Goal: Information Seeking & Learning: Learn about a topic

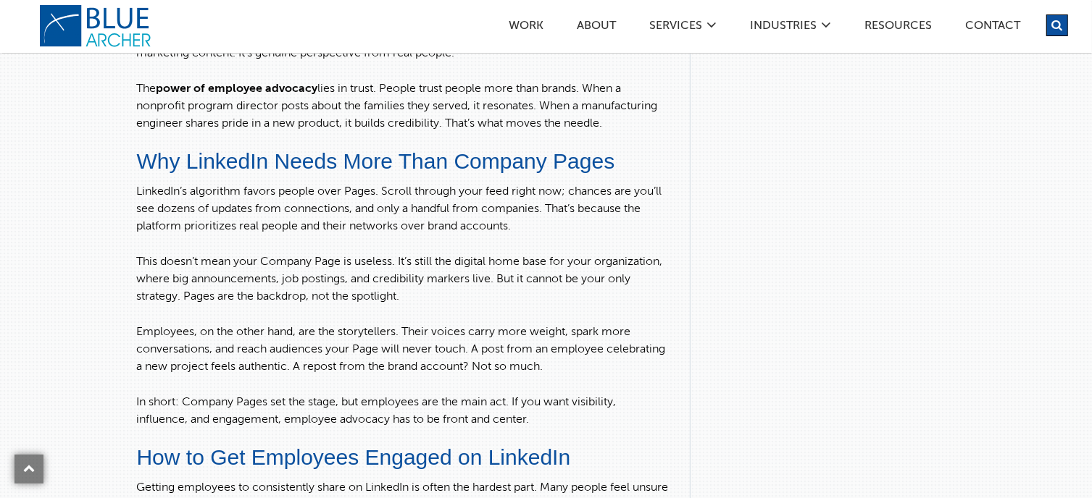
scroll to position [1377, 0]
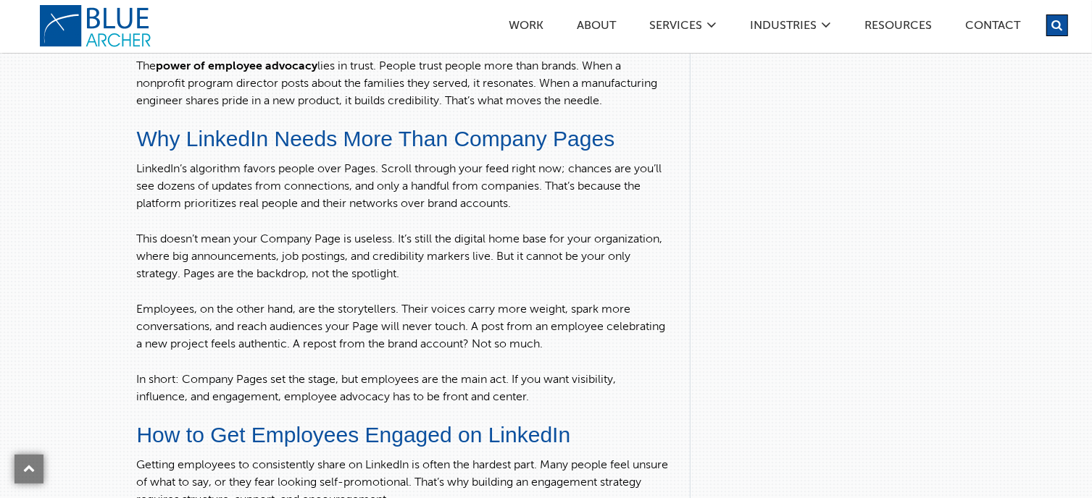
click at [313, 208] on p "LinkedIn’s algorithm favors people over Pages. Scroll through your feed right n…" at bounding box center [402, 187] width 532 height 52
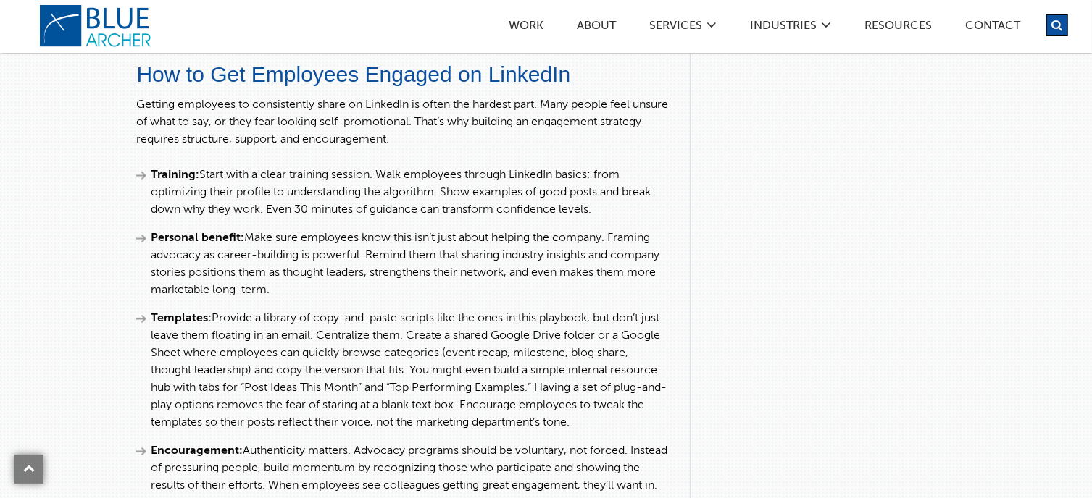
scroll to position [1739, 0]
click at [364, 213] on li "Training: Start with a clear training session. Walk employees through LinkedIn …" at bounding box center [402, 191] width 532 height 52
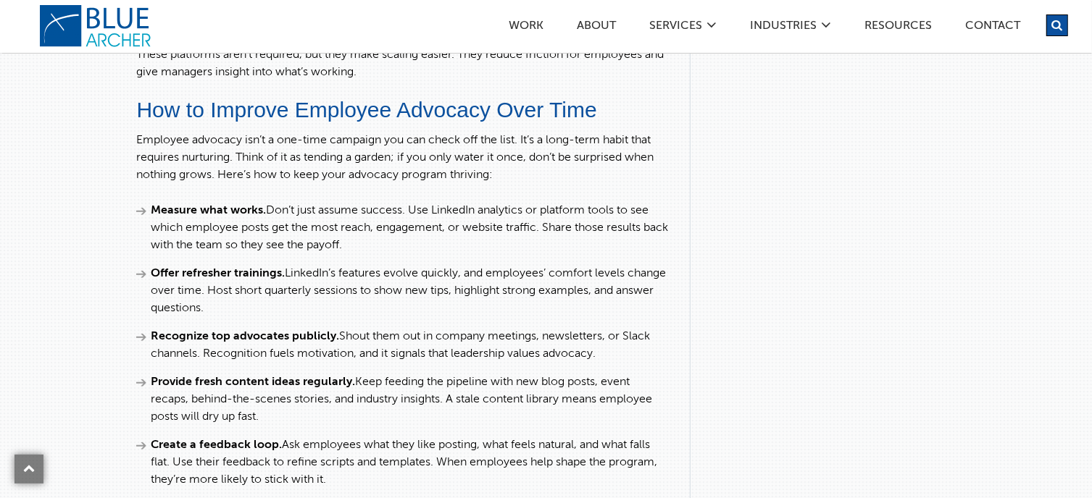
scroll to position [5941, 0]
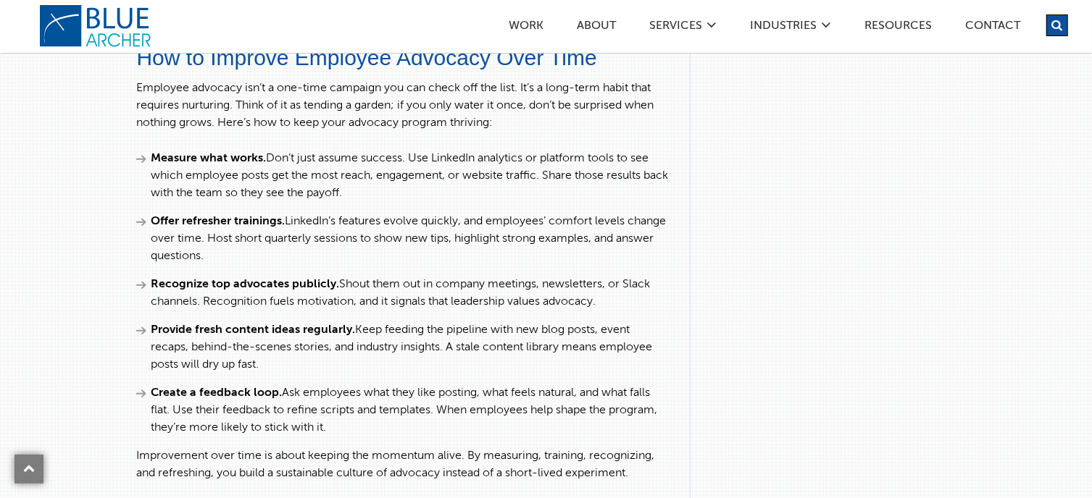
click at [329, 263] on li "Offer refresher trainings. LinkedIn’s features evolve quickly, and employees’ c…" at bounding box center [402, 239] width 532 height 52
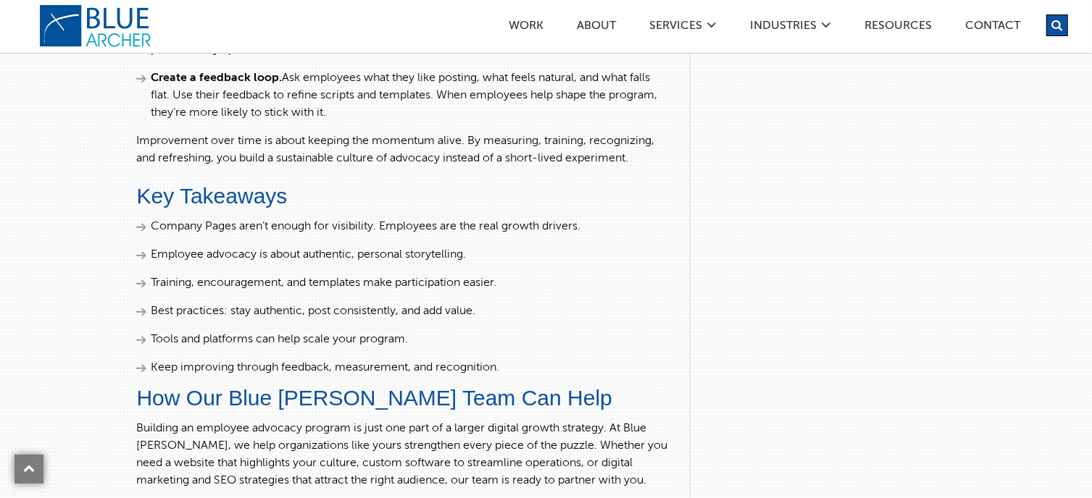
scroll to position [6231, 0]
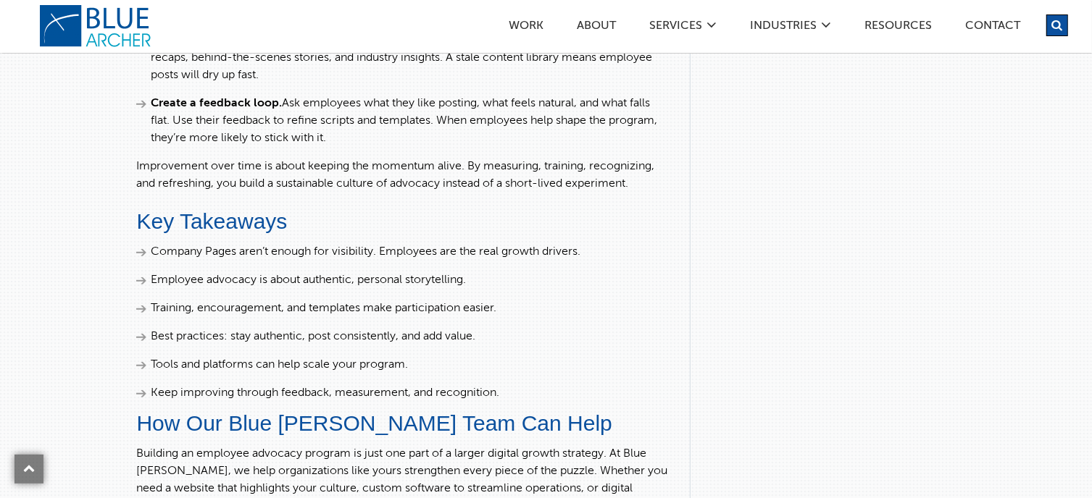
click at [405, 261] on li "Company Pages aren’t enough for visibility. Employees are the real growth drive…" at bounding box center [402, 251] width 532 height 17
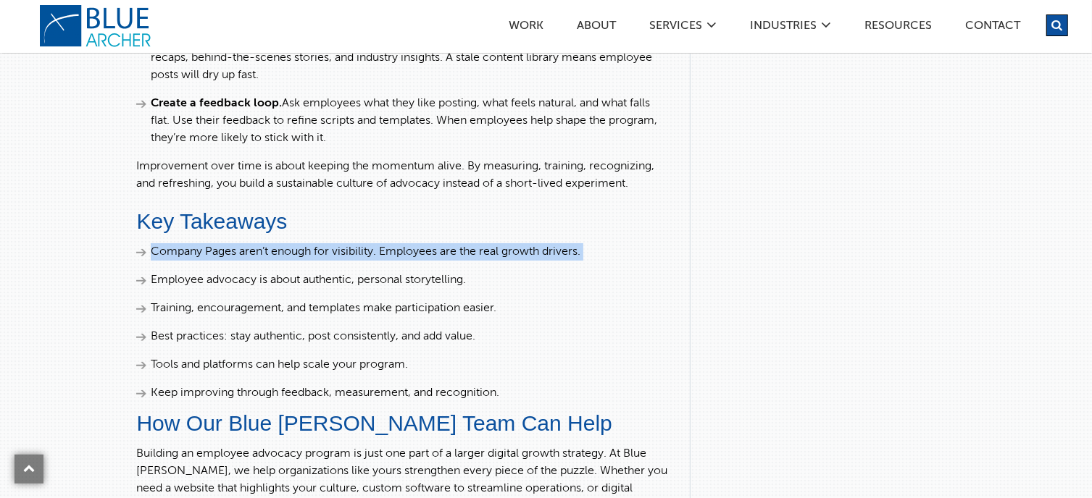
click at [405, 261] on li "Company Pages aren’t enough for visibility. Employees are the real growth drive…" at bounding box center [402, 251] width 532 height 17
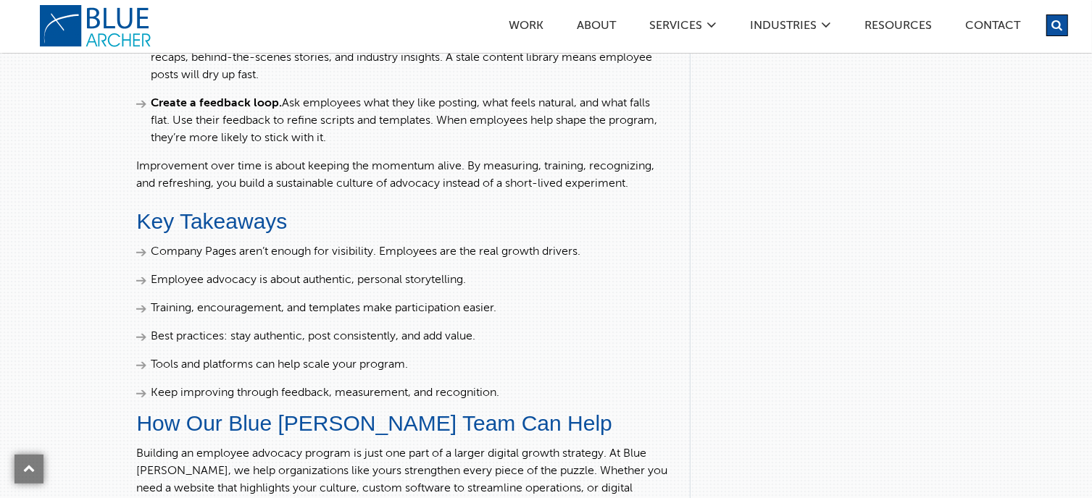
click at [391, 287] on li "Employee advocacy is about authentic, personal storytelling." at bounding box center [402, 280] width 532 height 17
click at [395, 289] on li "Employee advocacy is about authentic, personal storytelling." at bounding box center [402, 280] width 532 height 17
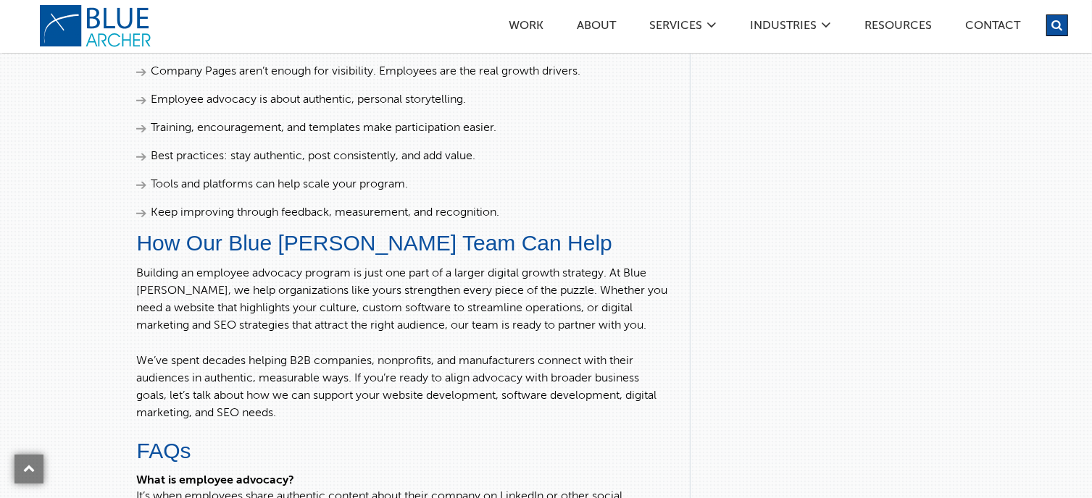
scroll to position [6376, 0]
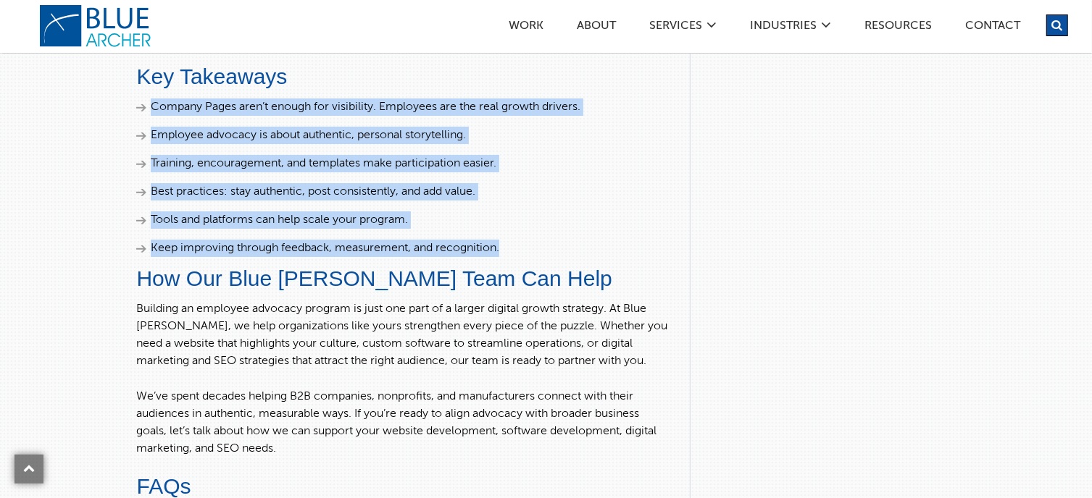
drag, startPoint x: 525, startPoint y: 272, endPoint x: 129, endPoint y: 125, distance: 422.0
copy ul "Company Pages aren’t enough for visibility. Employees are the real growth drive…"
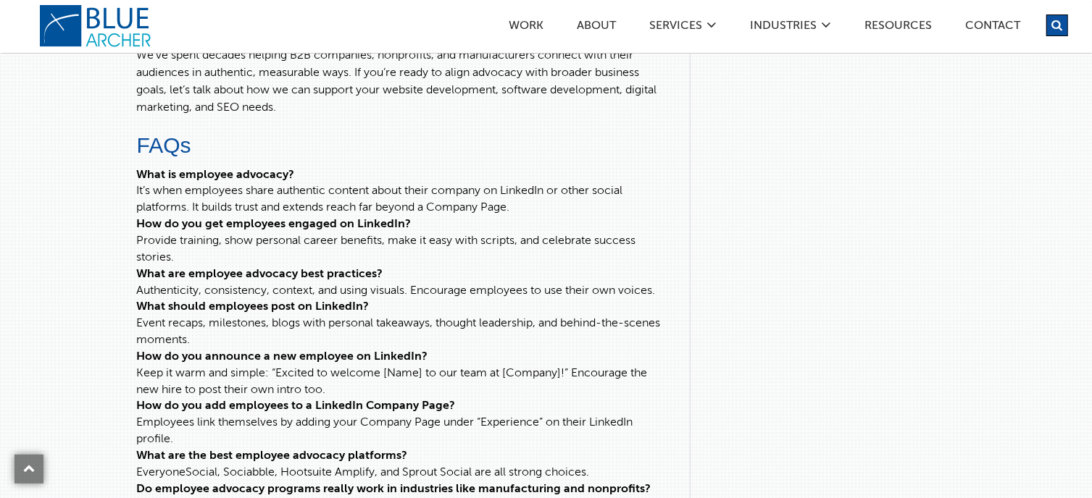
scroll to position [6738, 0]
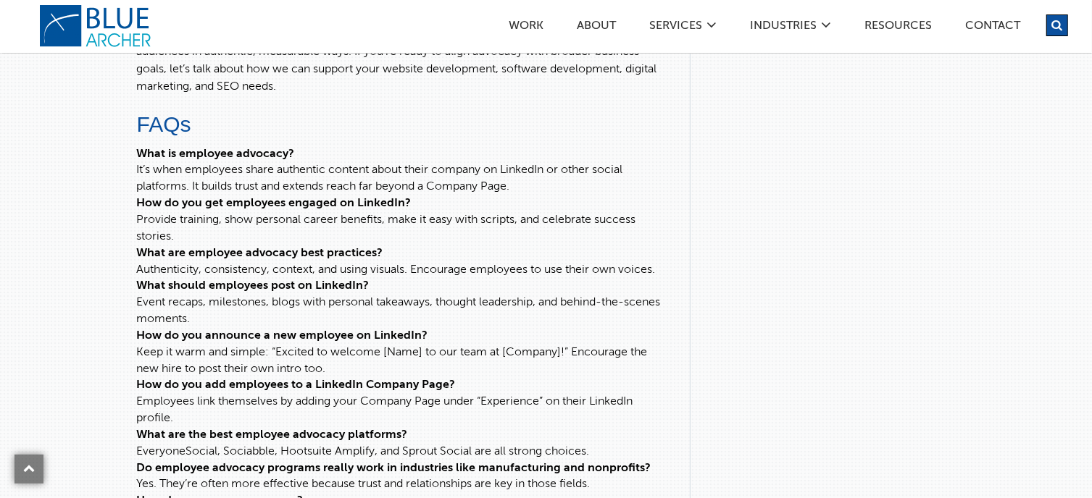
click at [414, 231] on dd "Provide training, show personal career benefits, make it easy with scripts, and…" at bounding box center [402, 228] width 532 height 33
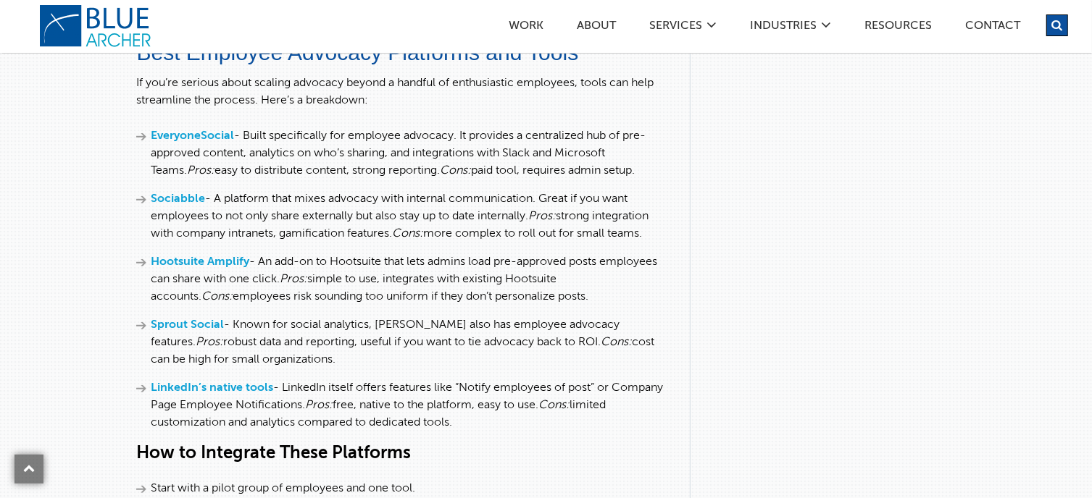
scroll to position [5289, 0]
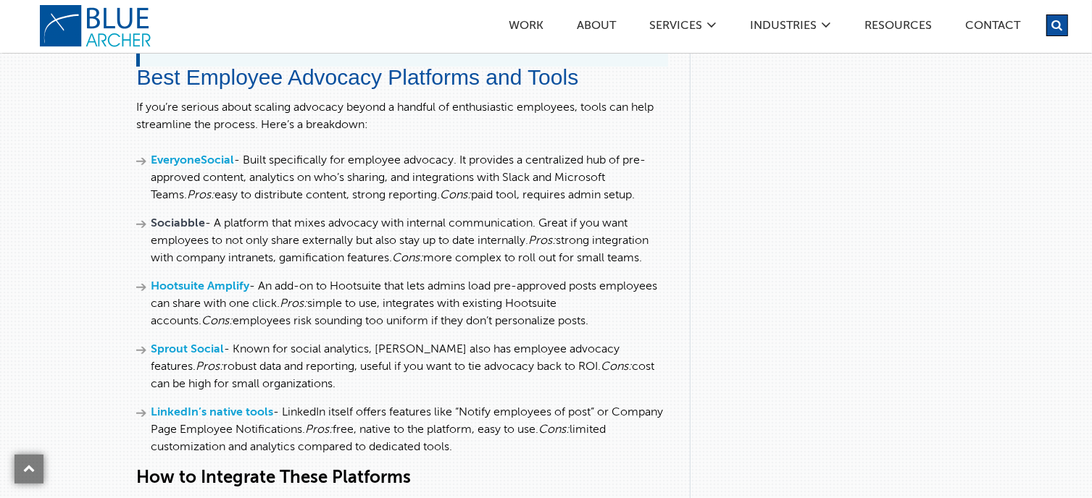
click at [192, 230] on strong "Sociabble" at bounding box center [178, 224] width 54 height 12
